Goal: Transaction & Acquisition: Book appointment/travel/reservation

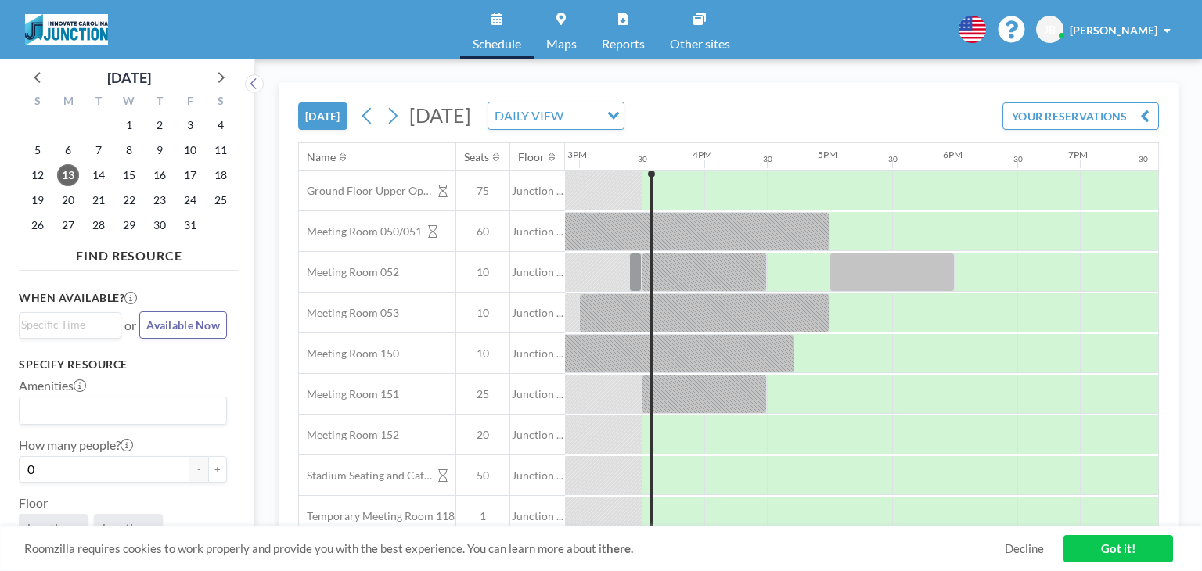
scroll to position [0, 1878]
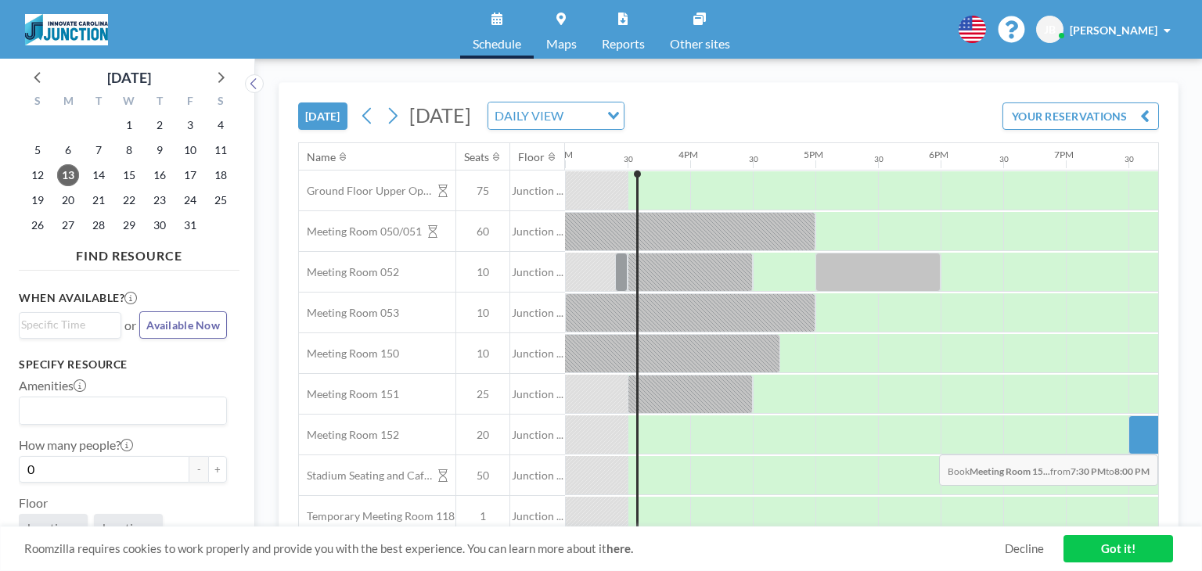
click at [1139, 442] on div at bounding box center [1159, 434] width 63 height 39
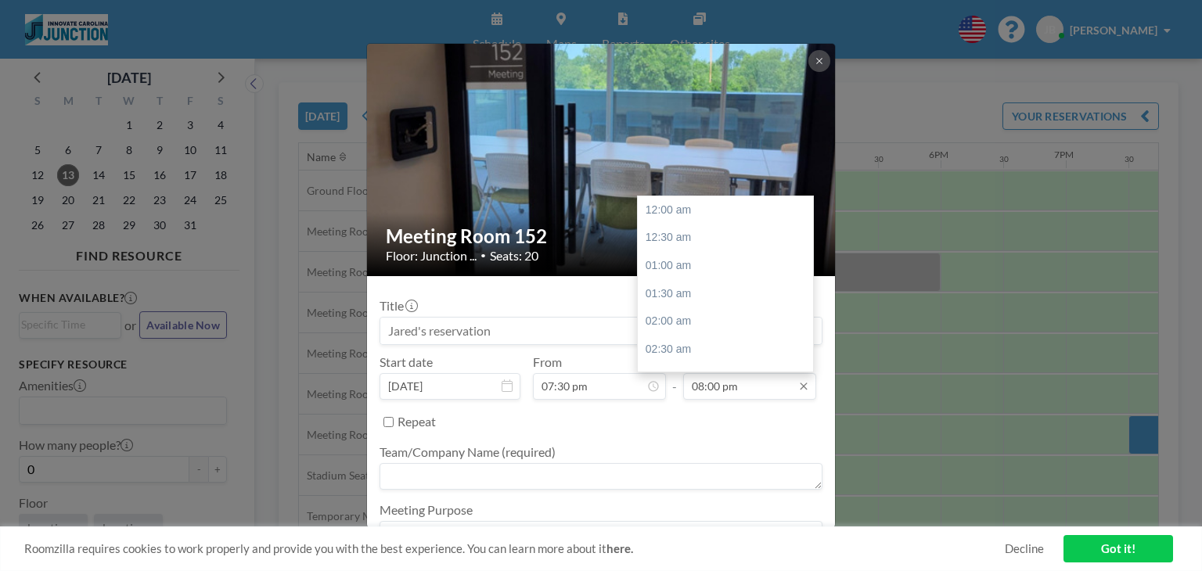
scroll to position [1114, 0]
click at [750, 390] on input "08:00 pm" at bounding box center [749, 386] width 133 height 27
click at [717, 242] on div "08:30 pm" at bounding box center [729, 238] width 183 height 28
type input "08:30 pm"
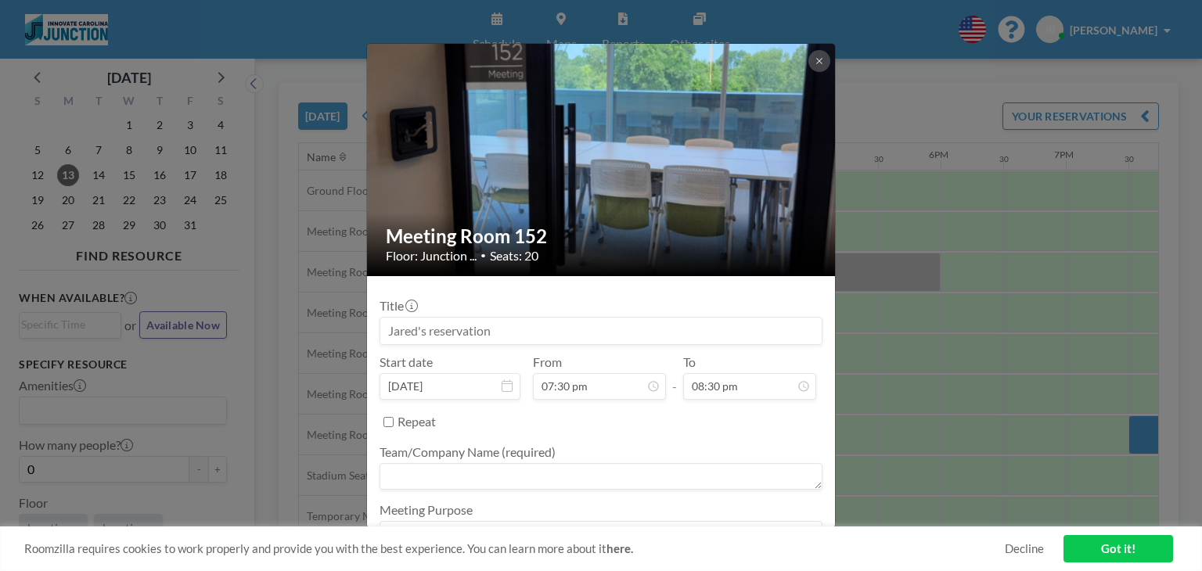
click at [474, 479] on textarea at bounding box center [600, 476] width 443 height 27
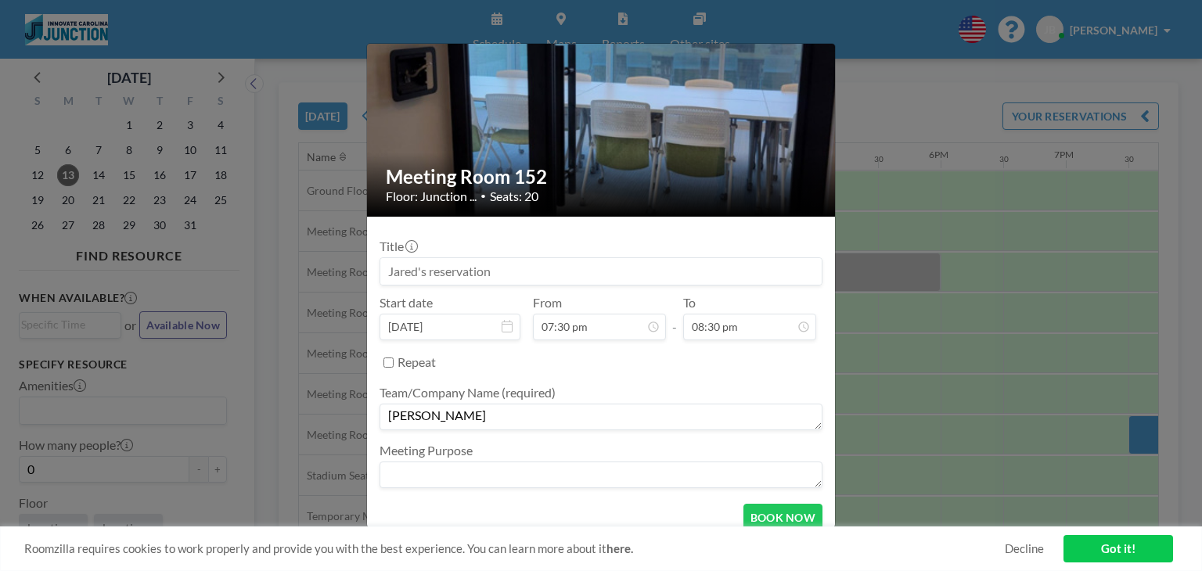
scroll to position [74, 0]
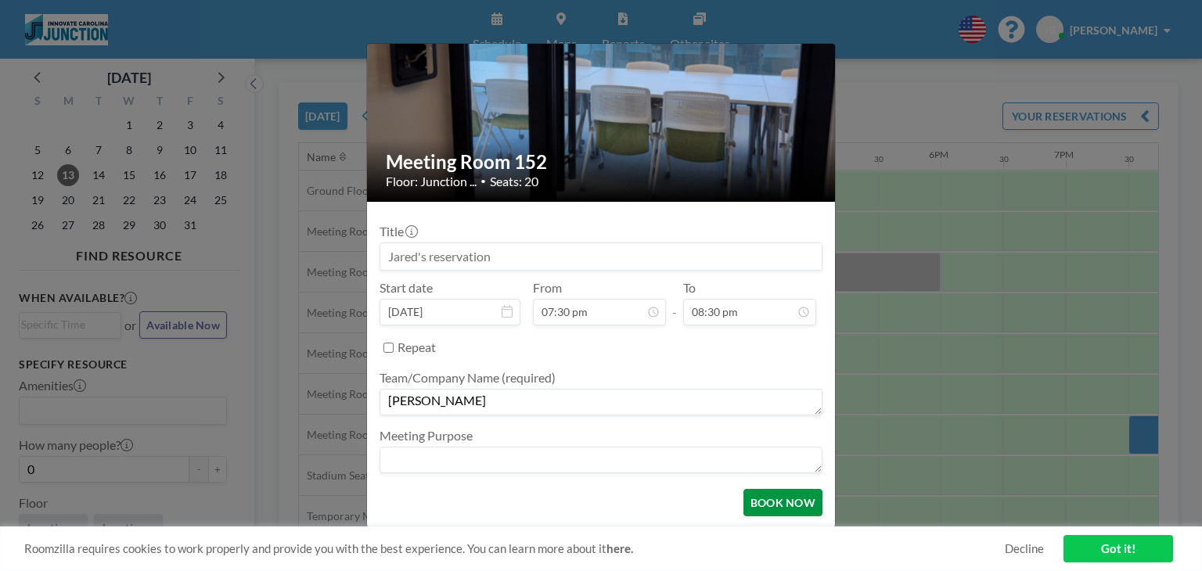
type textarea "[PERSON_NAME]"
click at [771, 505] on button "BOOK NOW" at bounding box center [782, 502] width 79 height 27
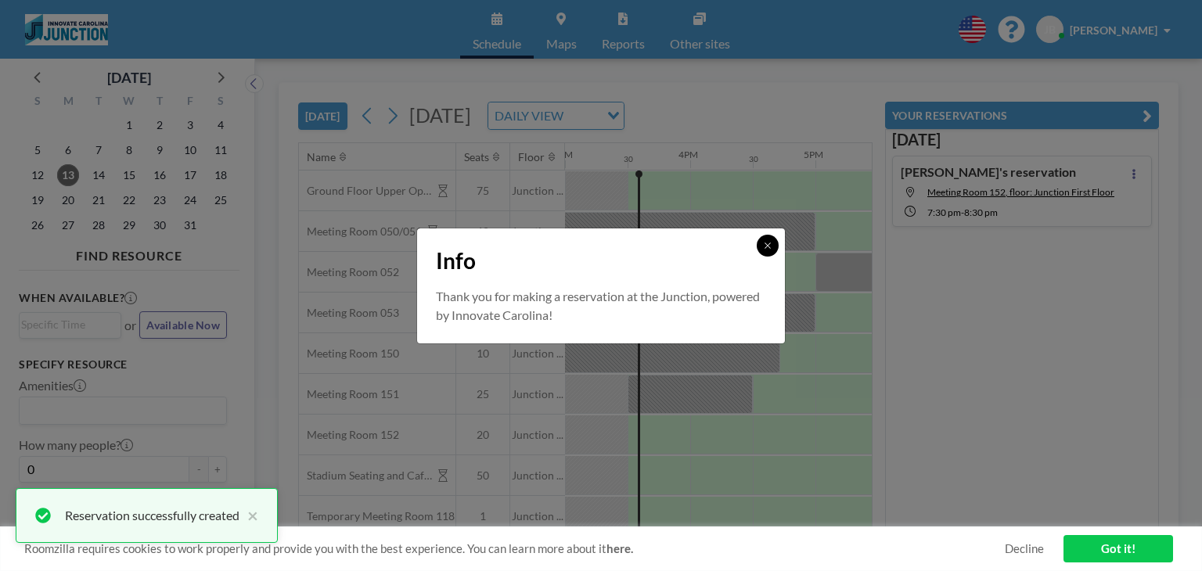
click at [773, 243] on button at bounding box center [768, 246] width 22 height 22
